Goal: Transaction & Acquisition: Purchase product/service

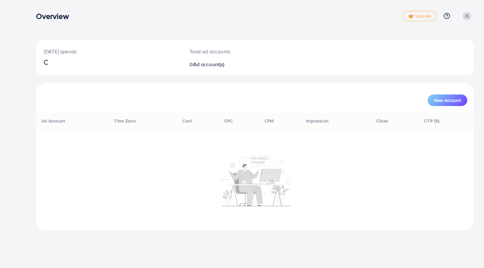
click at [320, 56] on div "Today's spends Total ad accounts 0 Ad account(s)" at bounding box center [254, 57] width 437 height 35
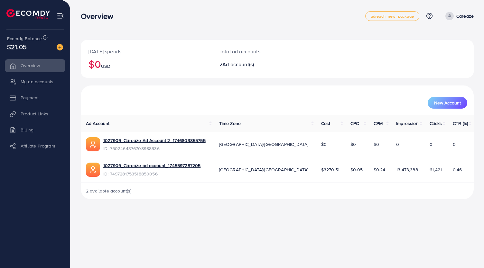
click at [46, 81] on li "My ad accounts" at bounding box center [35, 81] width 70 height 13
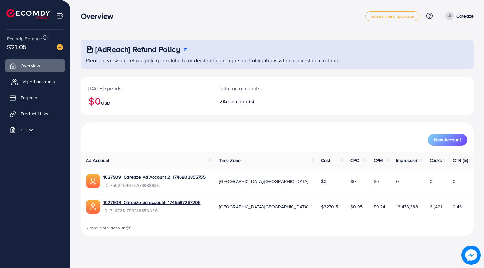
click at [37, 79] on span "My ad accounts" at bounding box center [38, 81] width 33 height 6
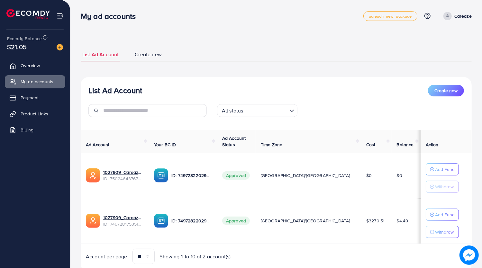
click at [64, 46] on div "Ecomdy Balance $21.05" at bounding box center [35, 43] width 60 height 27
click at [61, 46] on img at bounding box center [60, 47] width 6 height 6
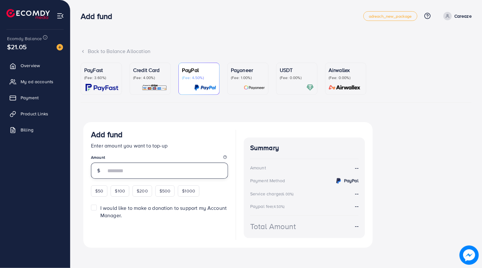
click at [122, 171] on input "number" at bounding box center [167, 171] width 122 height 16
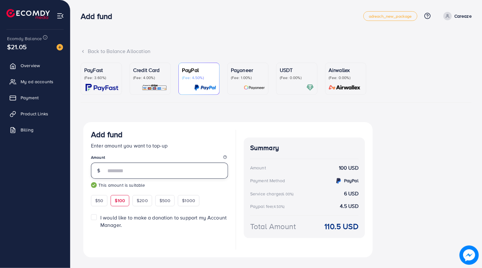
type input "***"
click at [207, 132] on div "Add fund" at bounding box center [159, 136] width 137 height 12
click at [284, 81] on div "USDT (Fee: 0.00%)" at bounding box center [297, 78] width 34 height 25
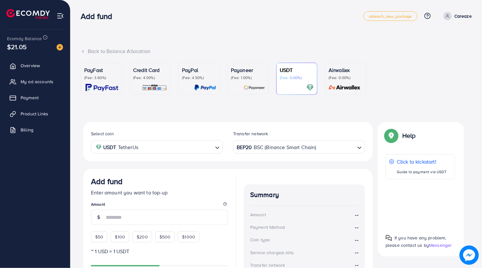
scroll to position [72, 0]
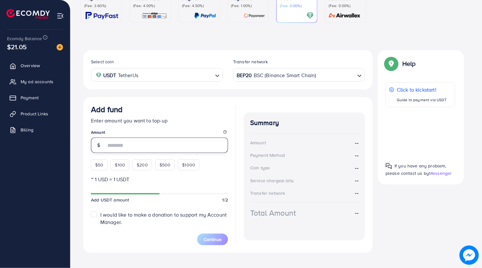
click at [140, 146] on input "number" at bounding box center [167, 145] width 122 height 15
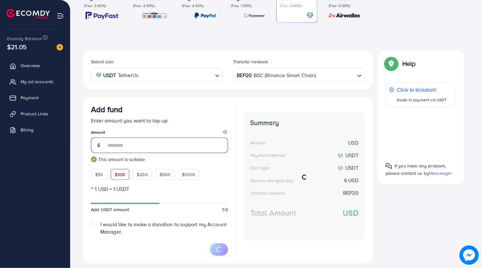
type input "***"
click at [212, 100] on div "Add fund Enter amount you want to top-up Amount *** This amount is suitable $50…" at bounding box center [227, 180] width 289 height 167
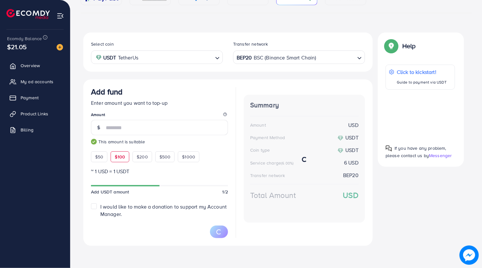
scroll to position [89, 0]
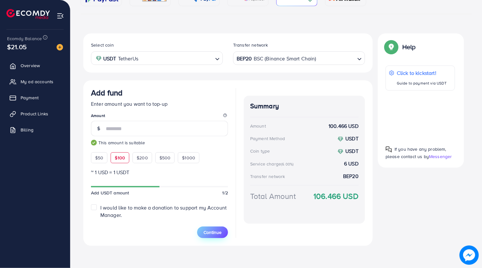
click at [213, 233] on span "Continue" at bounding box center [213, 232] width 18 height 6
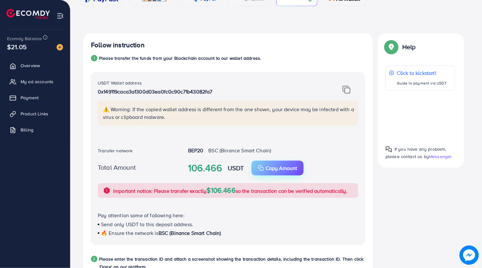
click at [267, 168] on p "Copy Amount" at bounding box center [282, 168] width 32 height 8
click at [85, 88] on div "Follow instruction 1 Please transfer the funds from your Blockchain account to …" at bounding box center [227, 226] width 289 height 386
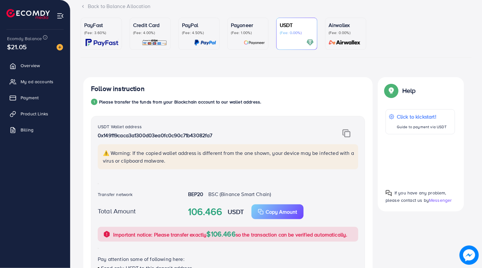
scroll to position [43, 0]
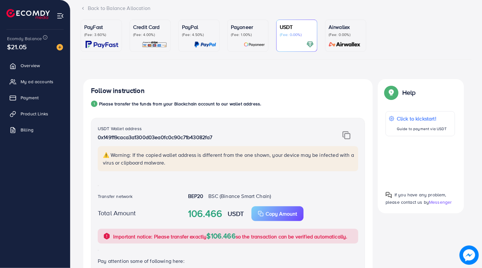
click at [262, 76] on div "PayFast (Fee: 3.60%) Credit Card (Fee: 4.00%) PayPal (Fee: 4.50%) Payoneer (Fee…" at bounding box center [276, 245] width 391 height 451
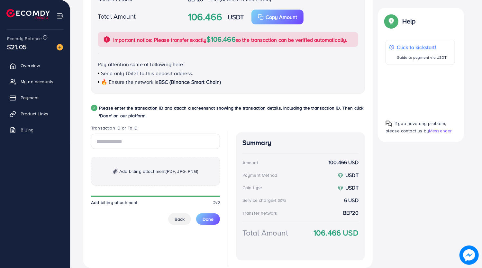
scroll to position [262, 0]
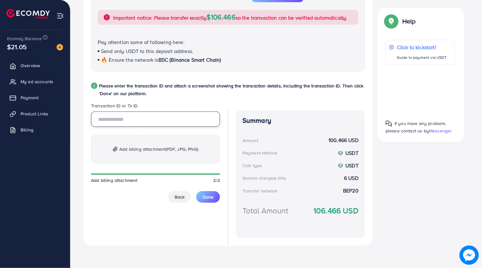
click at [136, 117] on input "text" at bounding box center [155, 119] width 129 height 15
paste input "**********"
type input "**********"
click at [79, 116] on div "PayFast (Fee: 3.60%) Credit Card (Fee: 4.00%) PayPal (Fee: 4.50%) Payoneer (Fee…" at bounding box center [276, 30] width 401 height 458
click at [149, 149] on span "Add billing attachment (PDF, JPG, PNG)" at bounding box center [158, 149] width 79 height 8
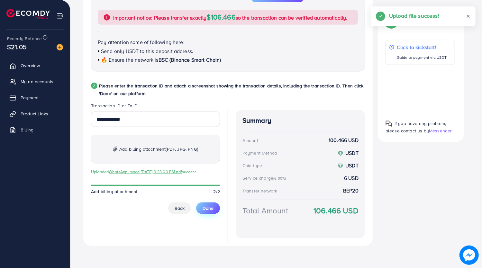
click at [212, 196] on div "**********" at bounding box center [155, 163] width 129 height 103
click at [212, 205] on span "Done" at bounding box center [208, 208] width 11 height 6
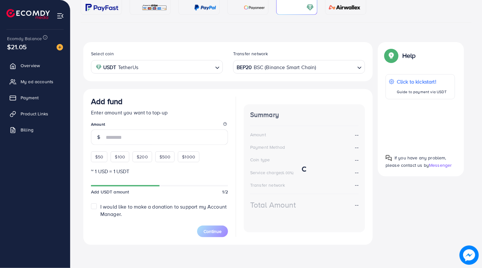
scroll to position [79, 0]
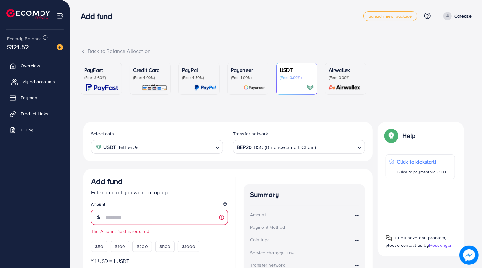
click at [48, 84] on span "My ad accounts" at bounding box center [38, 81] width 33 height 6
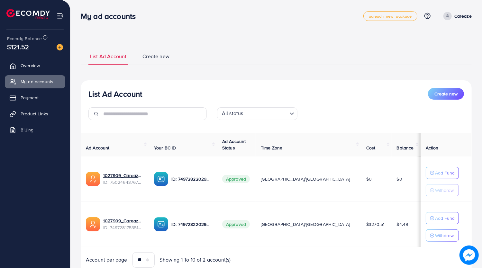
click at [75, 117] on div "List Ad Account Create new List Ad Account Create new All status Loading... Ad …" at bounding box center [276, 147] width 412 height 294
click at [137, 176] on link "1027909_Careaze Ad Account 2_1746803855755" at bounding box center [123, 175] width 41 height 6
